Goal: Use online tool/utility: Utilize a website feature to perform a specific function

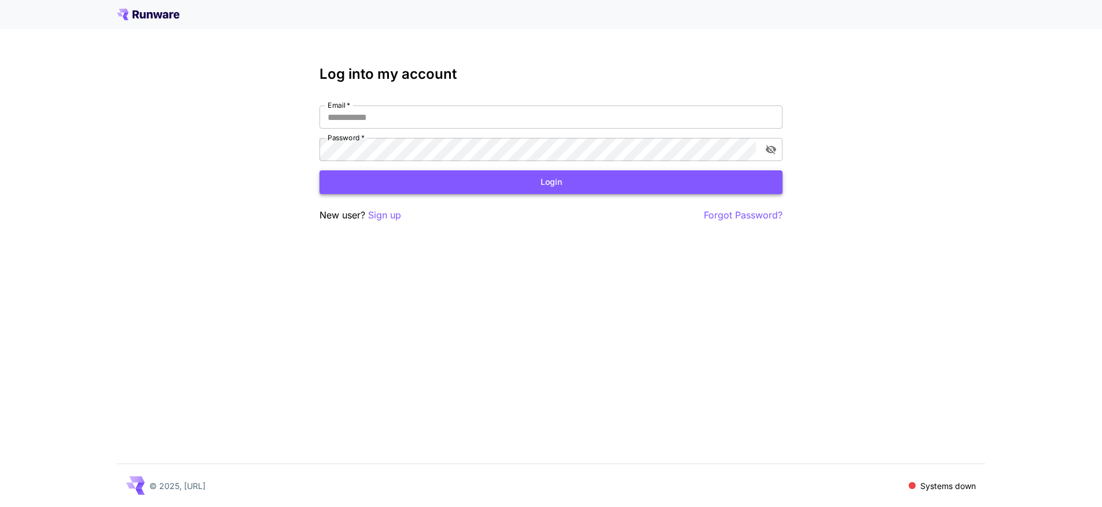
type input "**********"
click at [565, 188] on button "Login" at bounding box center [551, 182] width 463 height 24
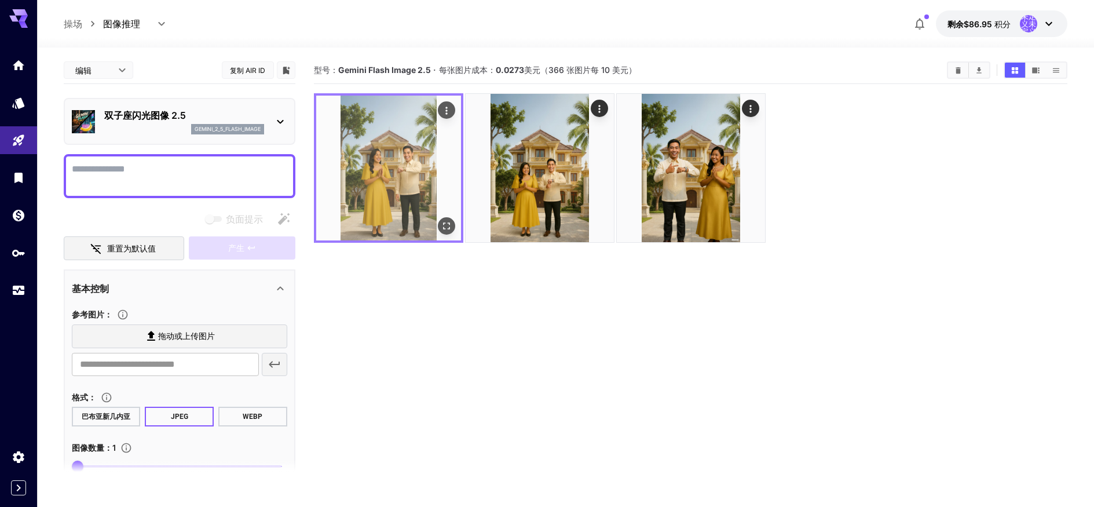
click at [372, 211] on img at bounding box center [388, 168] width 145 height 145
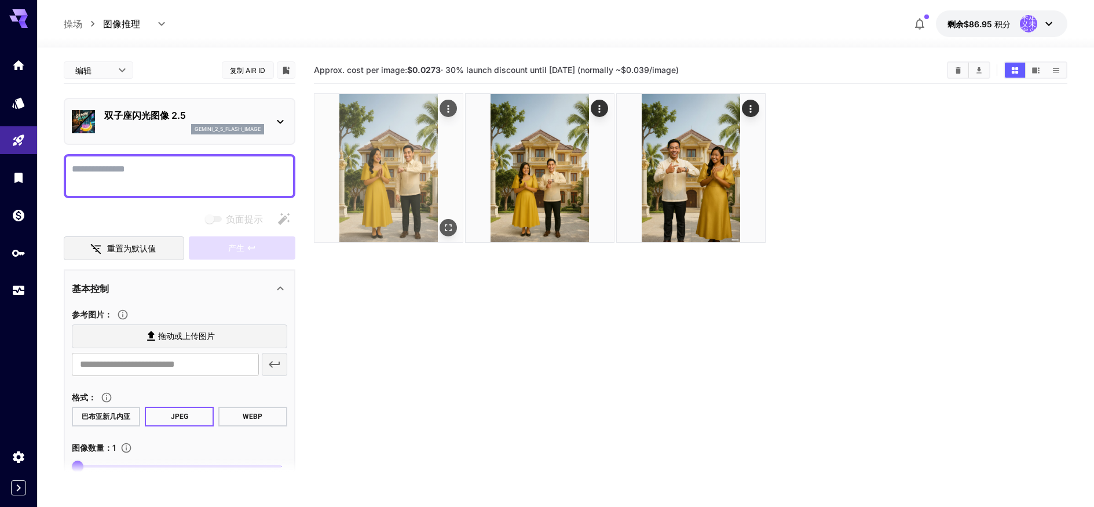
click at [443, 223] on icon "全屏打开" at bounding box center [448, 228] width 12 height 12
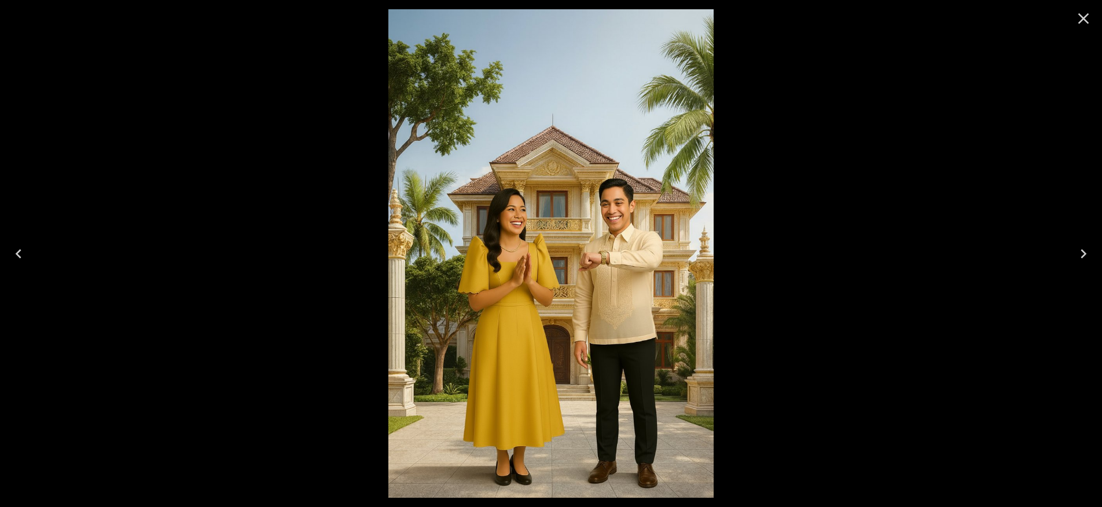
click at [790, 259] on div at bounding box center [551, 253] width 1102 height 507
click at [1094, 2] on div at bounding box center [1083, 18] width 37 height 37
click at [1091, 15] on icon "关闭" at bounding box center [1083, 18] width 19 height 19
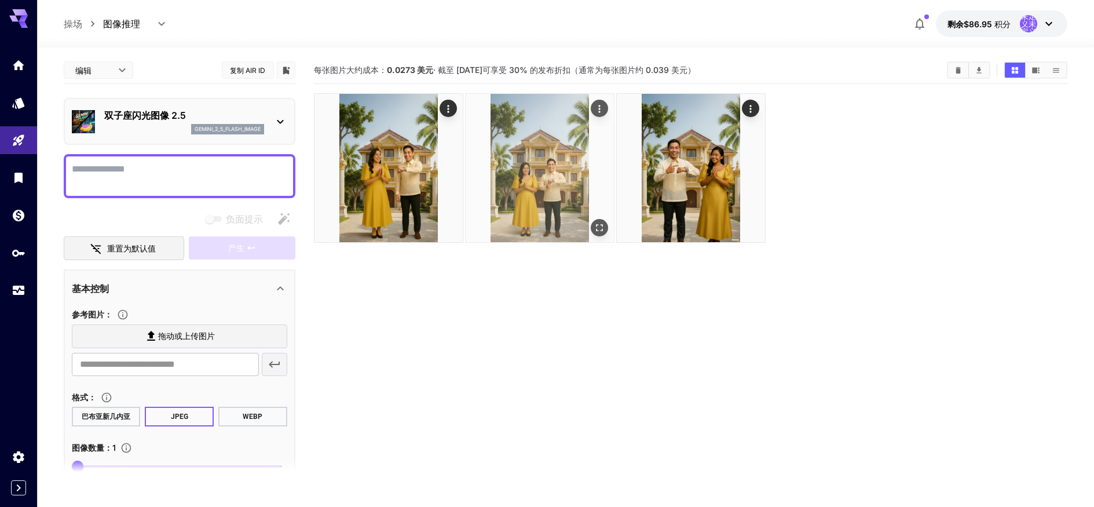
click at [572, 161] on img at bounding box center [539, 168] width 148 height 148
